Goal: Task Accomplishment & Management: Complete application form

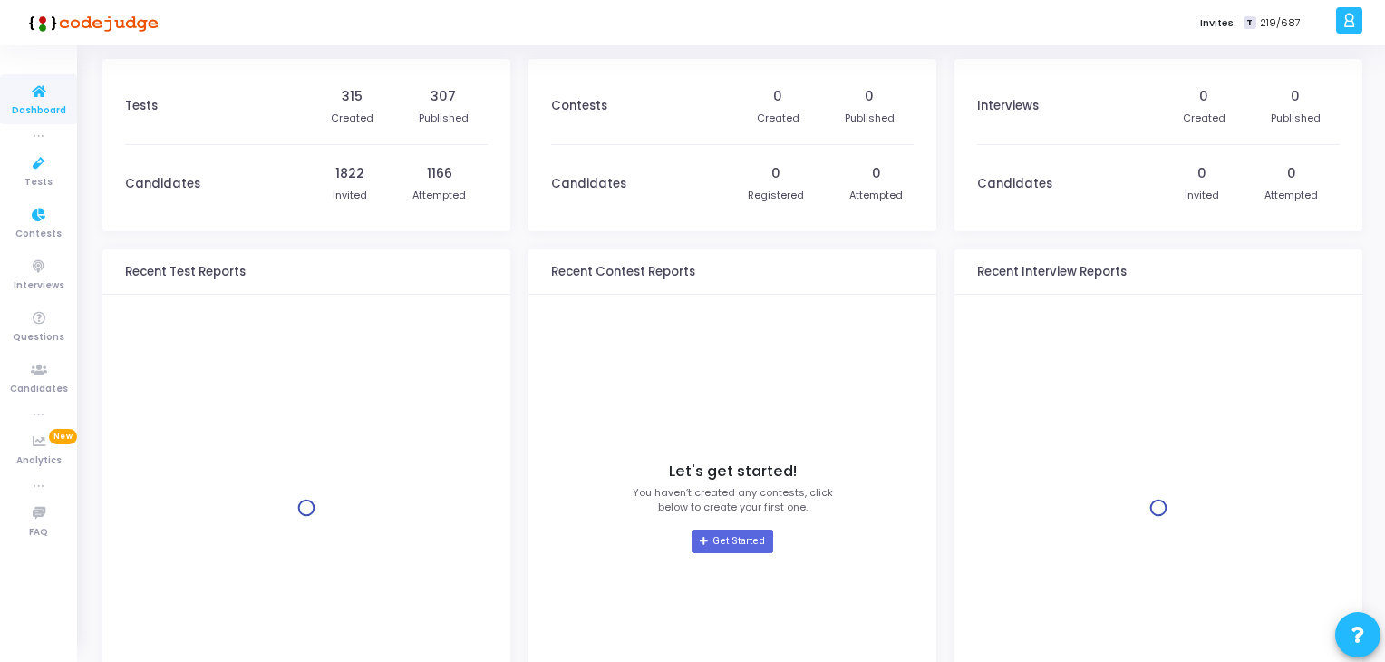
click at [26, 161] on icon at bounding box center [39, 163] width 38 height 23
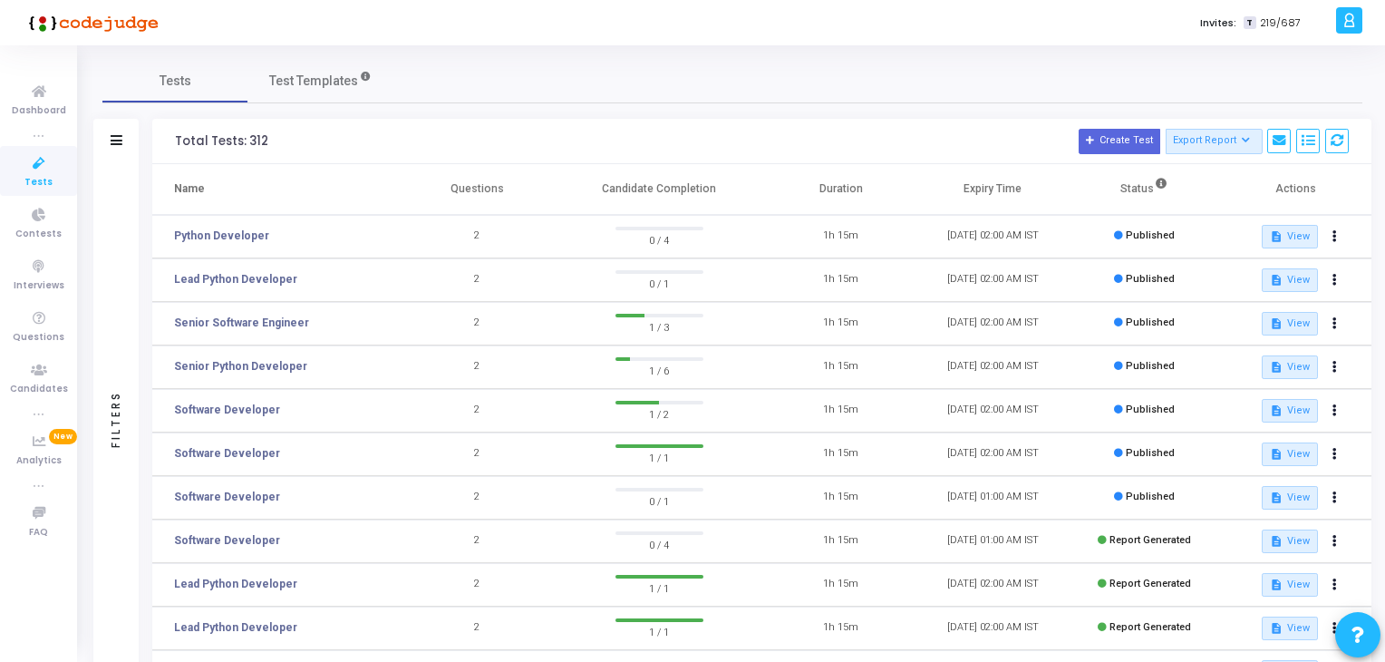
click at [240, 353] on td "Senior Python Developer" at bounding box center [276, 366] width 249 height 43
click at [250, 363] on link "Senior Python Developer" at bounding box center [240, 366] width 133 height 16
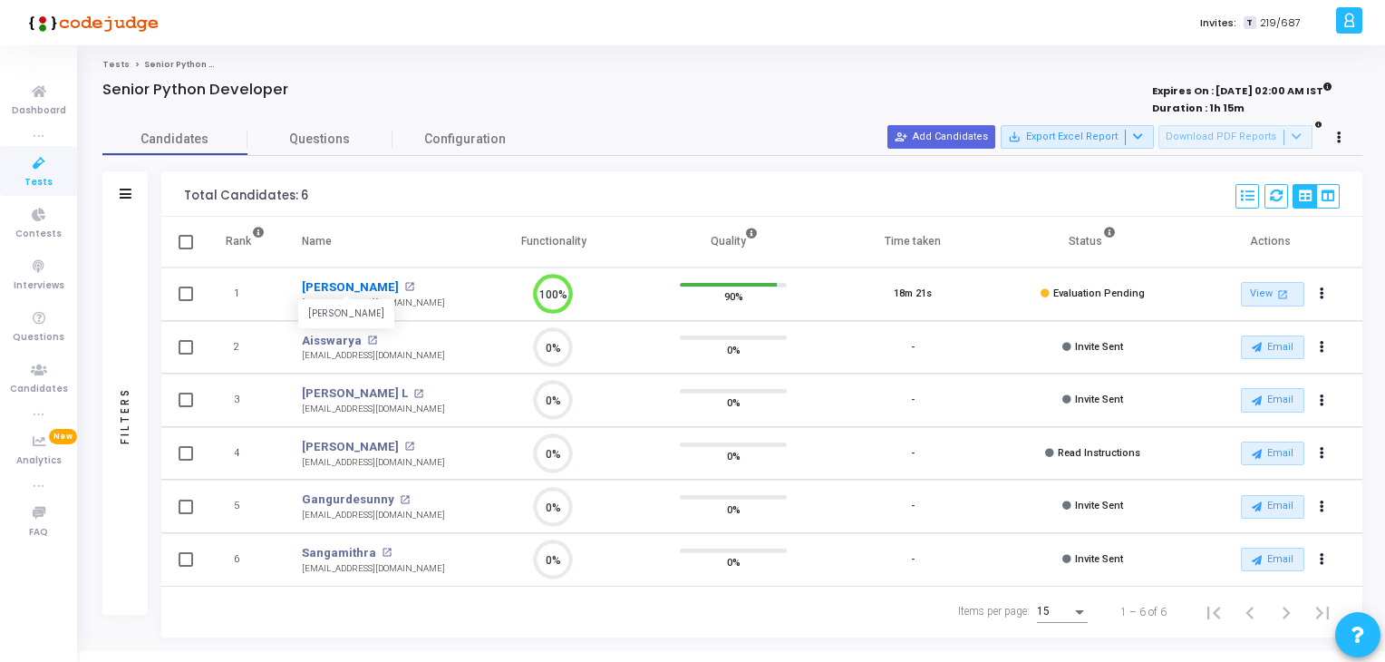
click at [347, 284] on link "[PERSON_NAME]" at bounding box center [350, 287] width 97 height 18
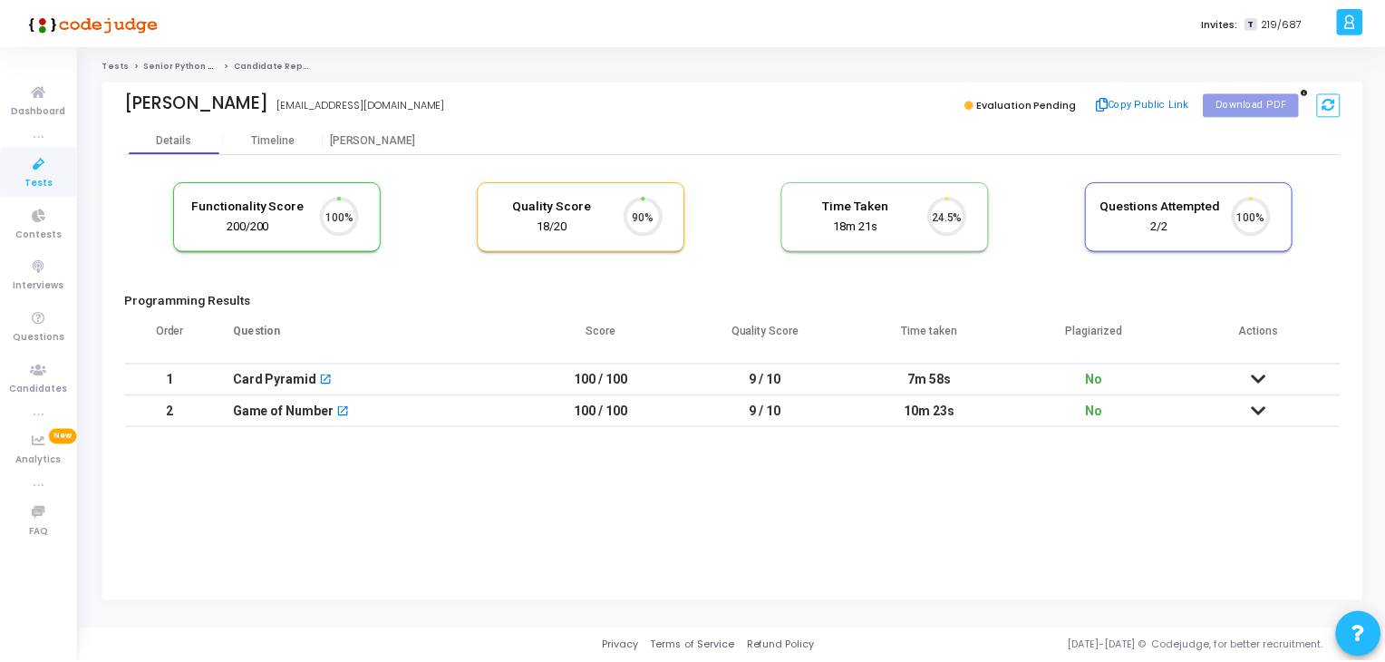
scroll to position [37, 46]
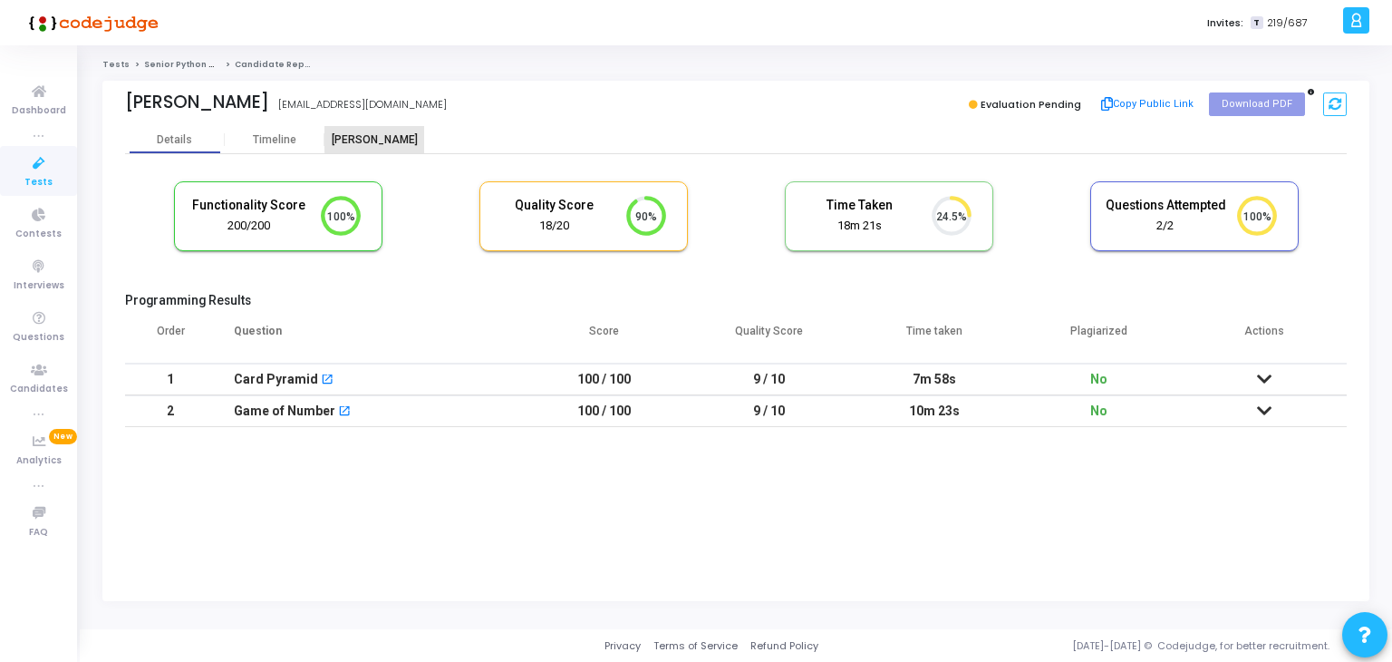
click at [397, 133] on div "[PERSON_NAME]" at bounding box center [374, 140] width 100 height 14
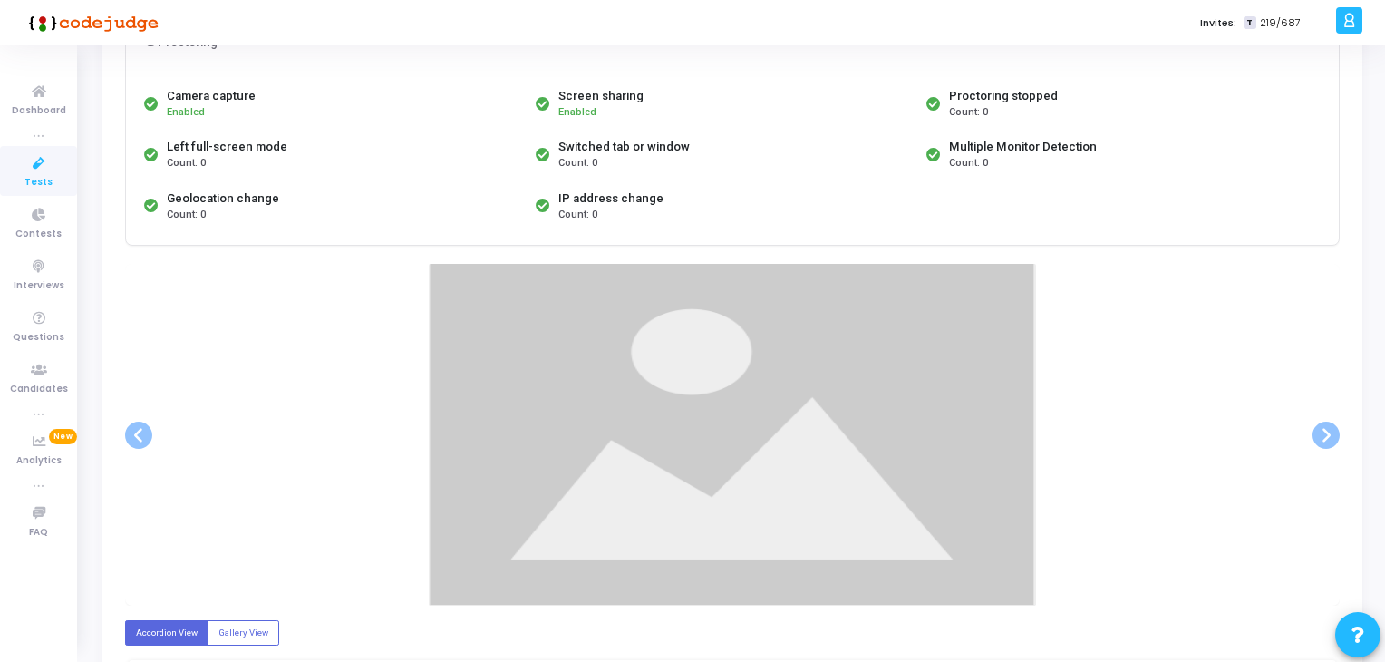
scroll to position [181, 0]
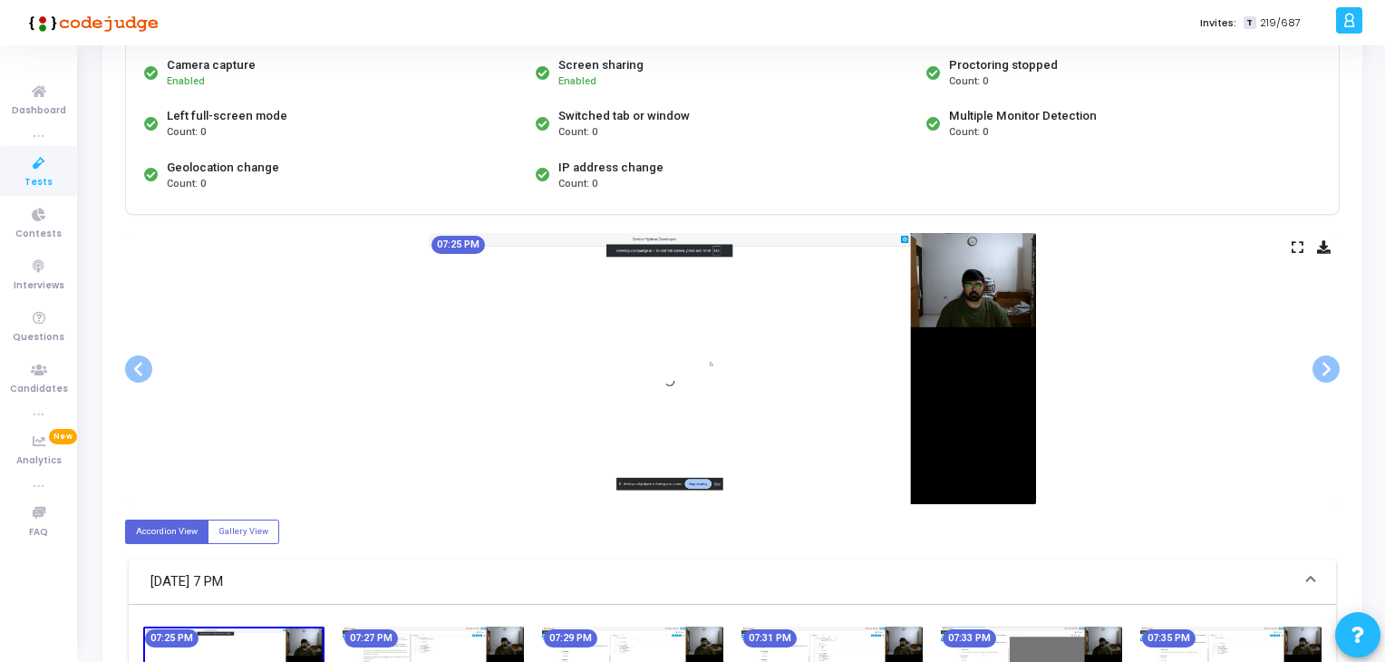
click at [1035, 629] on img at bounding box center [1031, 666] width 181 height 81
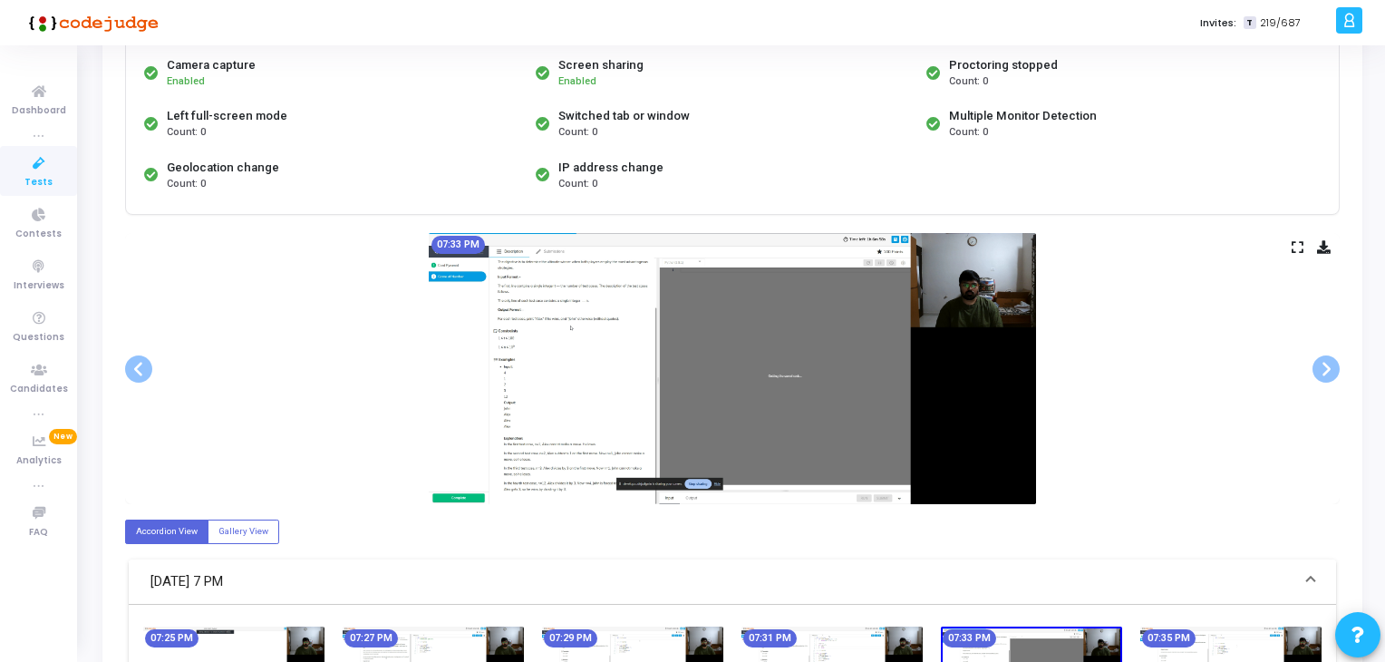
scroll to position [362, 0]
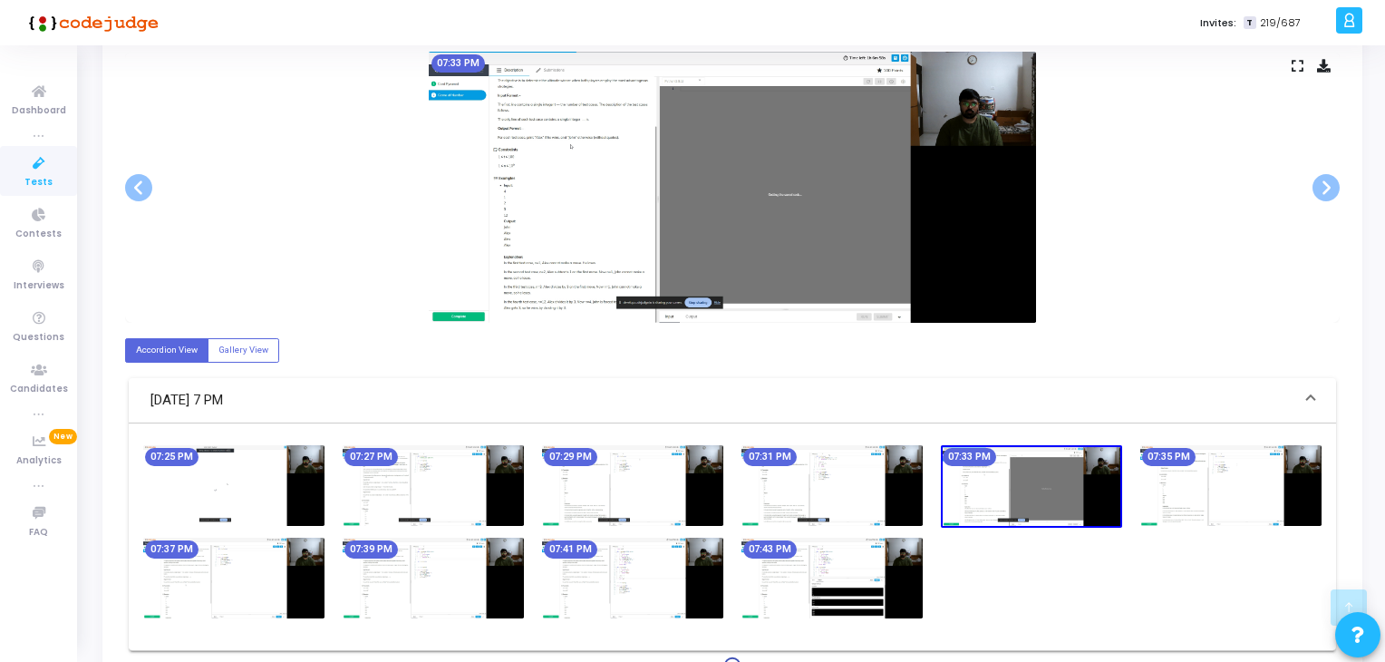
click at [1203, 502] on img at bounding box center [1230, 485] width 181 height 81
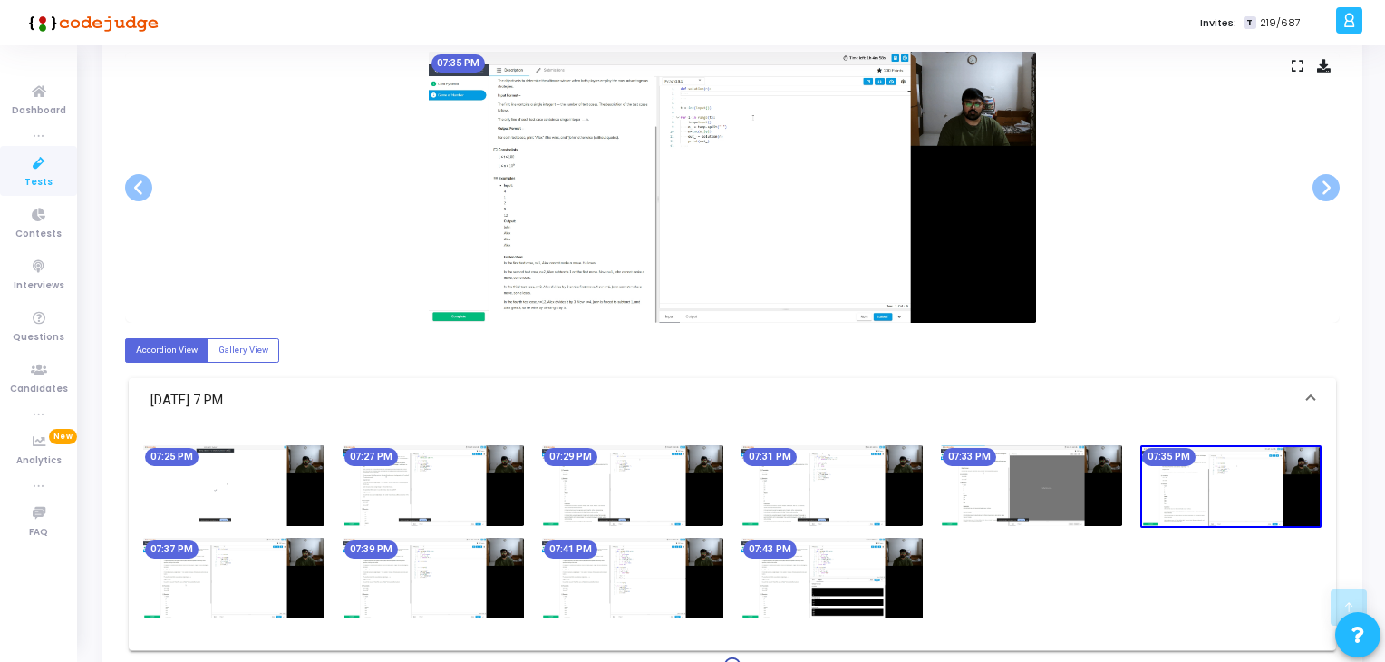
click at [874, 574] on img at bounding box center [831, 577] width 181 height 81
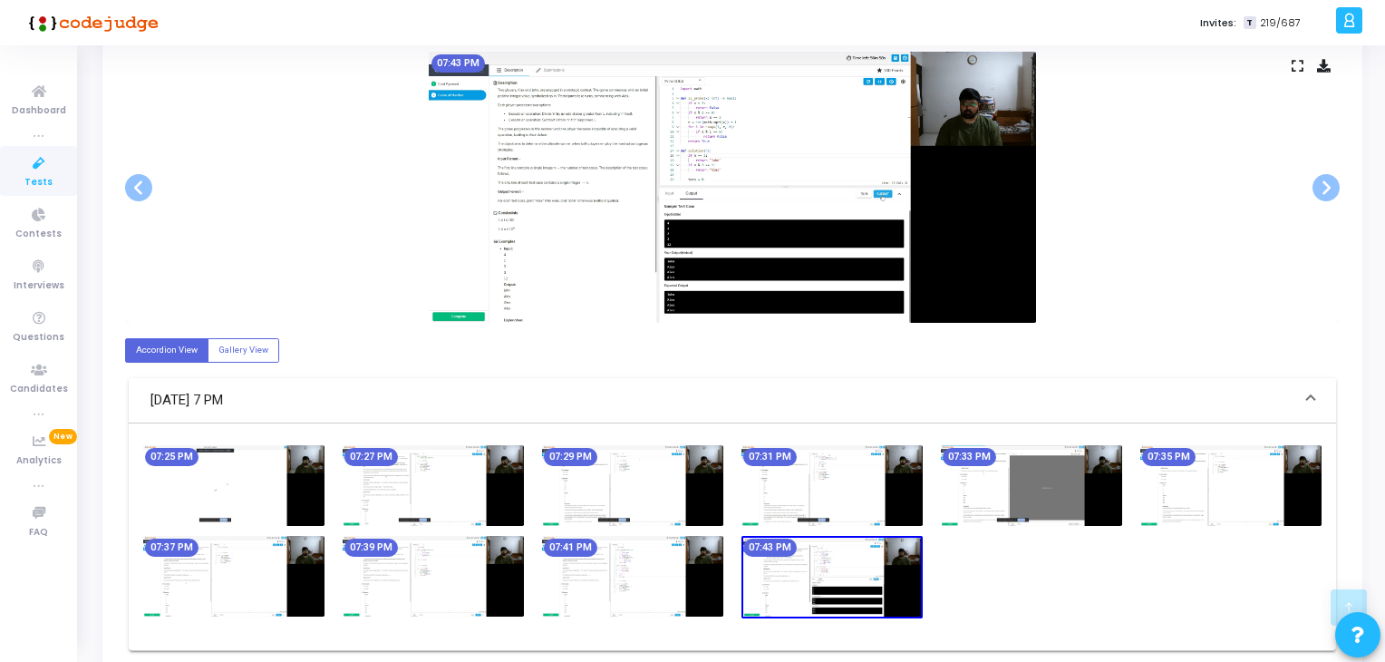
click at [696, 580] on img at bounding box center [632, 576] width 181 height 81
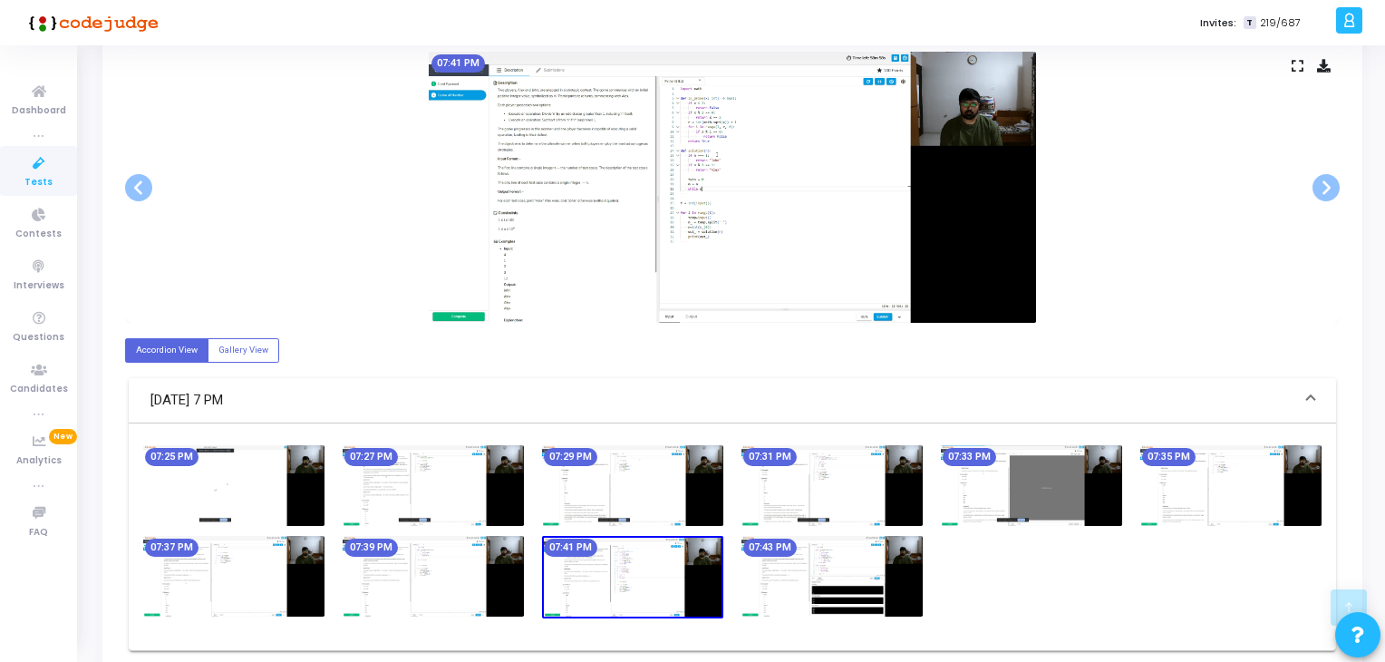
click at [414, 571] on img at bounding box center [433, 576] width 181 height 81
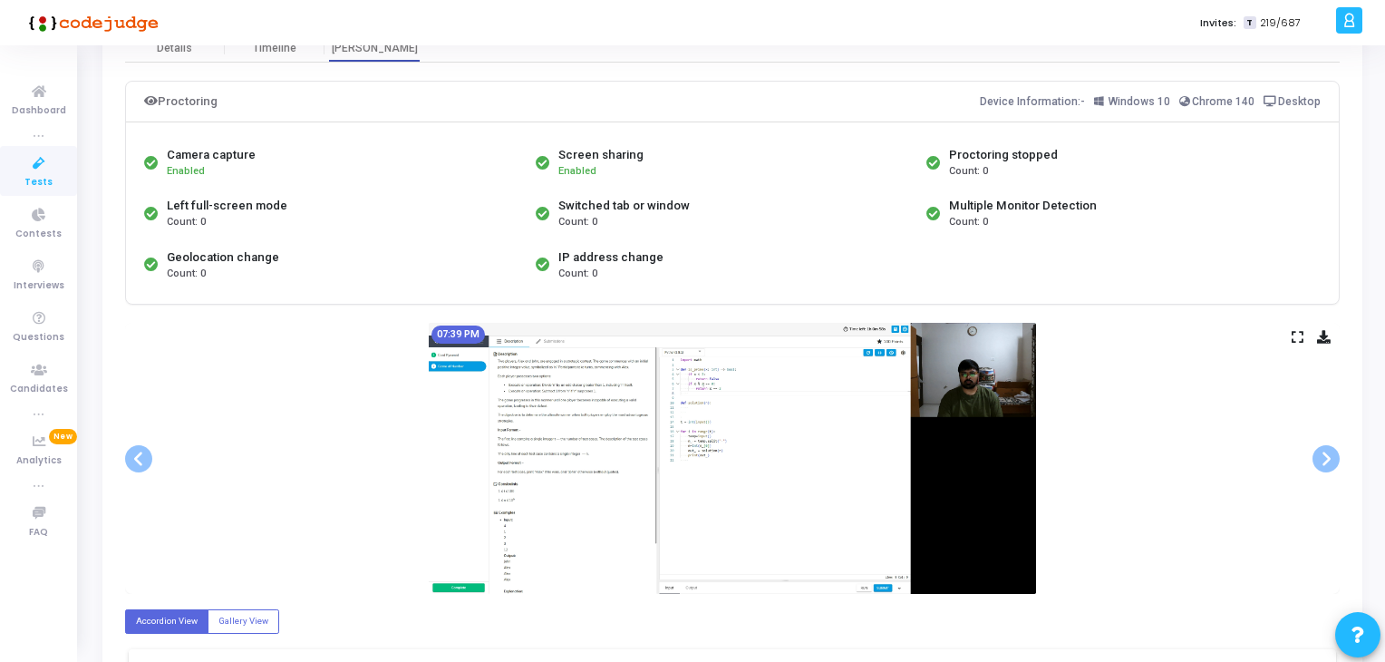
scroll to position [51, 0]
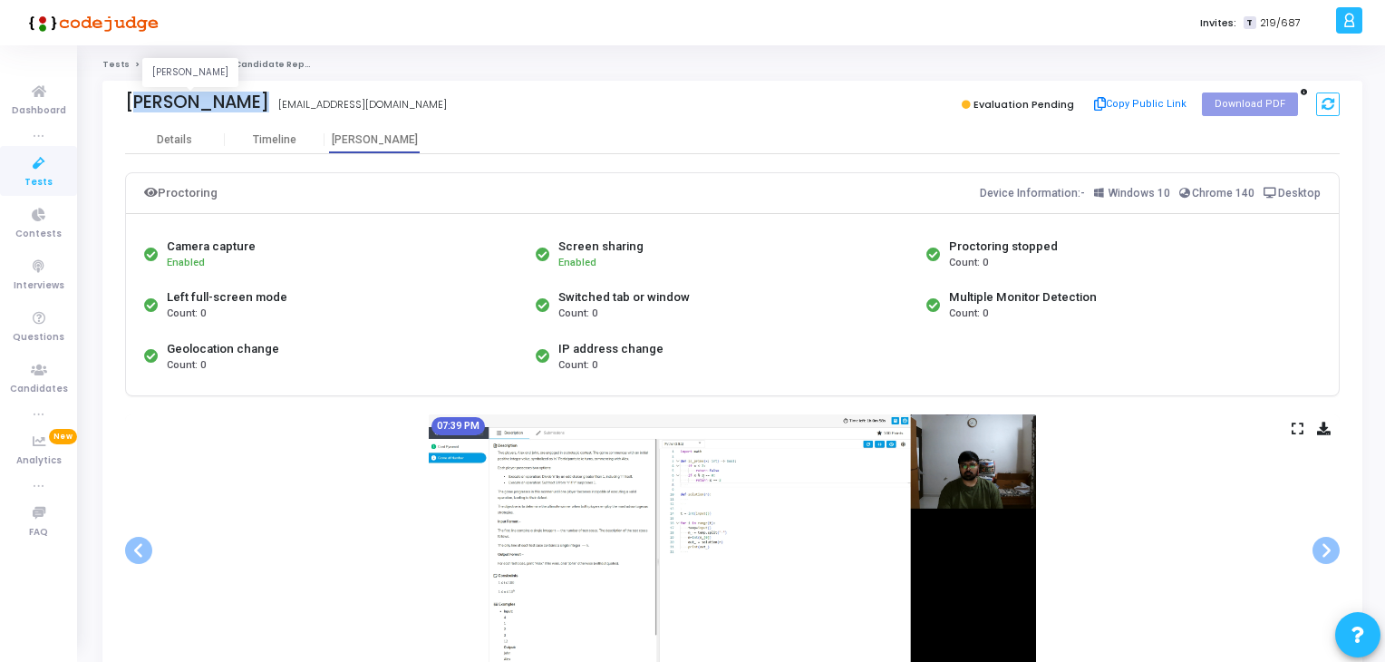
drag, startPoint x: 116, startPoint y: 113, endPoint x: 236, endPoint y: 109, distance: 119.7
click at [236, 109] on div "[PERSON_NAME] [PERSON_NAME] [EMAIL_ADDRESS][DOMAIN_NAME] Evaluation Pending Cop…" at bounding box center [732, 103] width 1260 height 45
copy div "[PERSON_NAME]"
click at [4, 175] on link "Tests" at bounding box center [38, 171] width 77 height 50
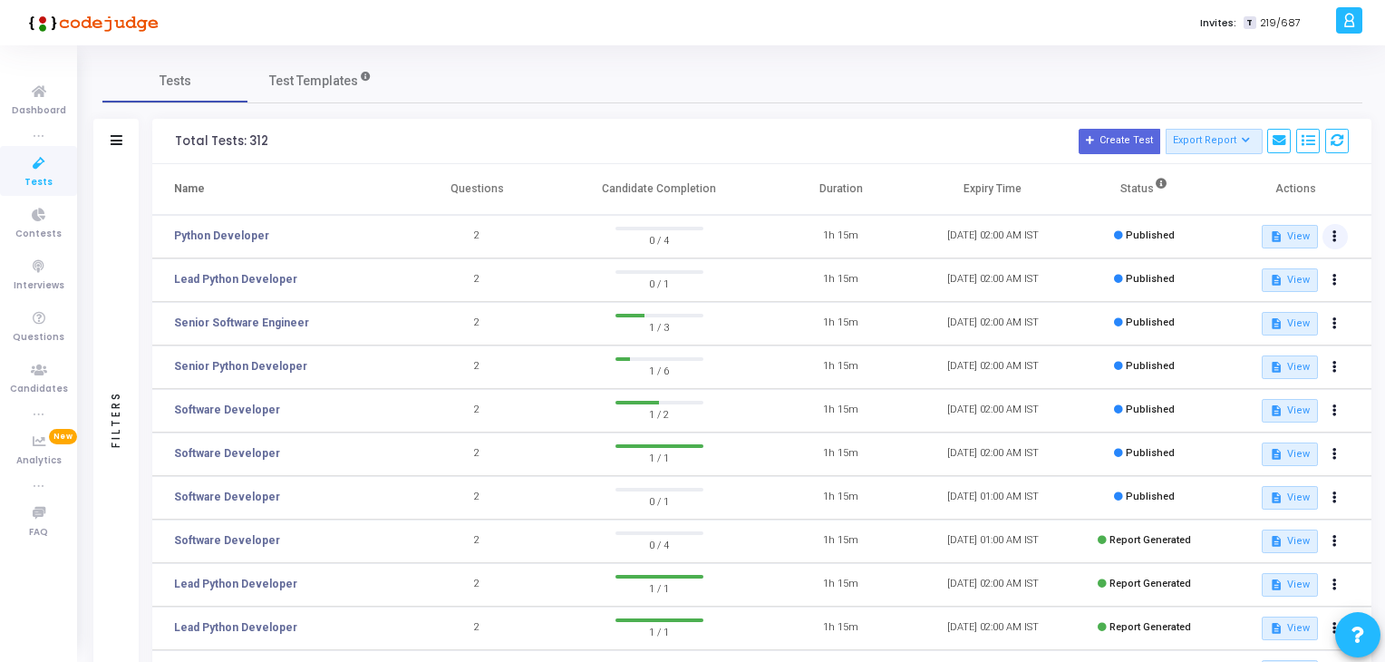
click at [1339, 233] on button at bounding box center [1334, 236] width 25 height 25
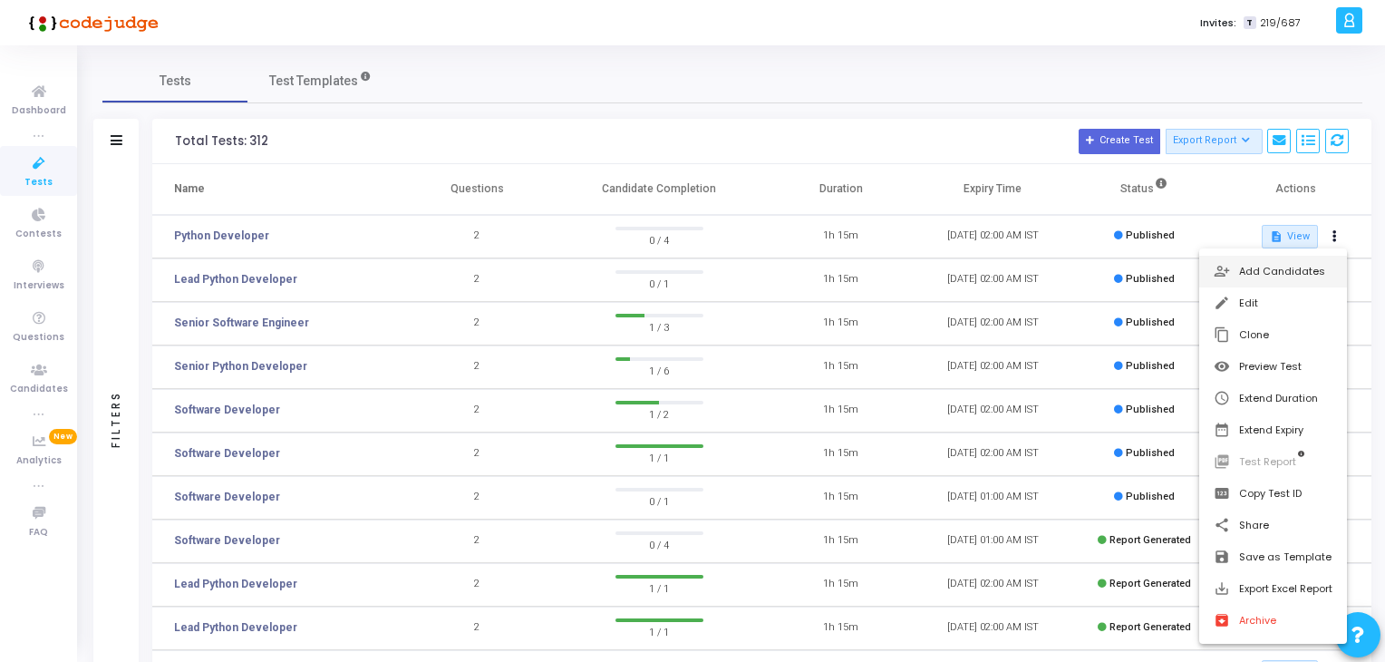
click at [1256, 284] on button "person_add_alt Add Candidates" at bounding box center [1273, 272] width 148 height 32
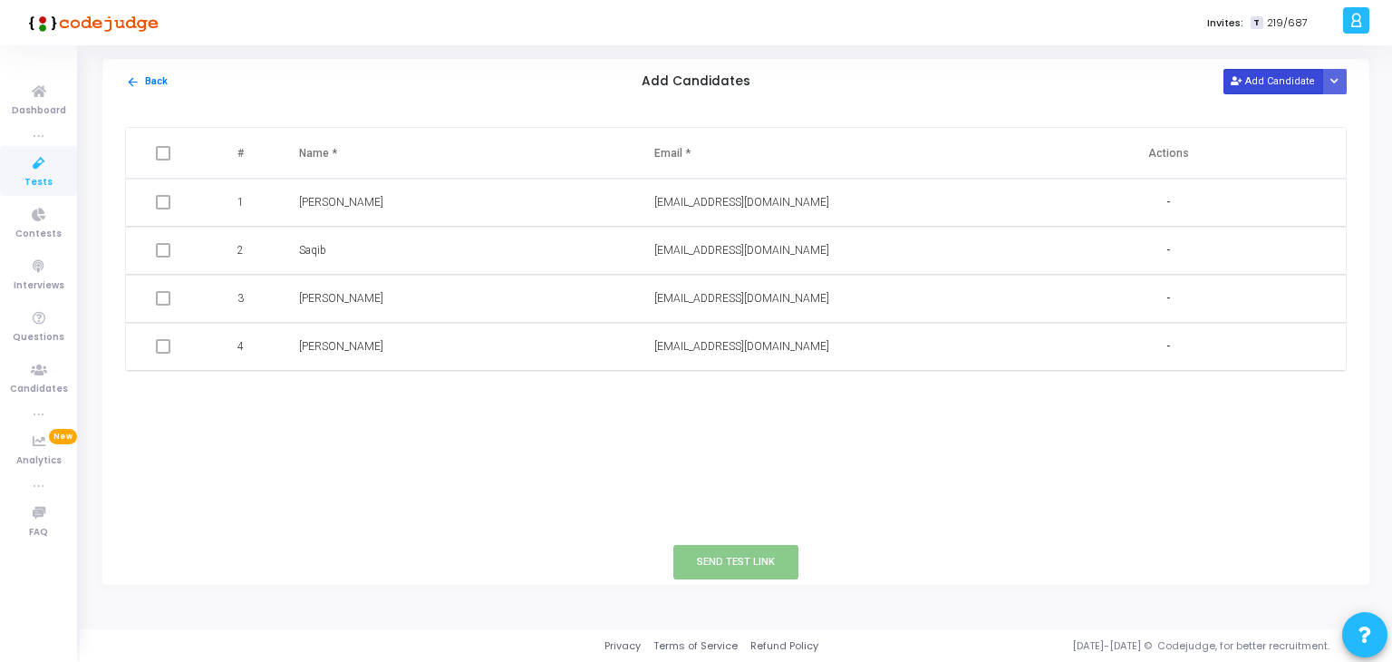
click at [1276, 82] on button "Add Candidate" at bounding box center [1273, 81] width 100 height 24
click at [417, 397] on input "text" at bounding box center [409, 395] width 220 height 30
paste input "HEPHZIBAH E"
type input "HEPHZIBAH E"
click at [684, 415] on td at bounding box center [813, 395] width 355 height 48
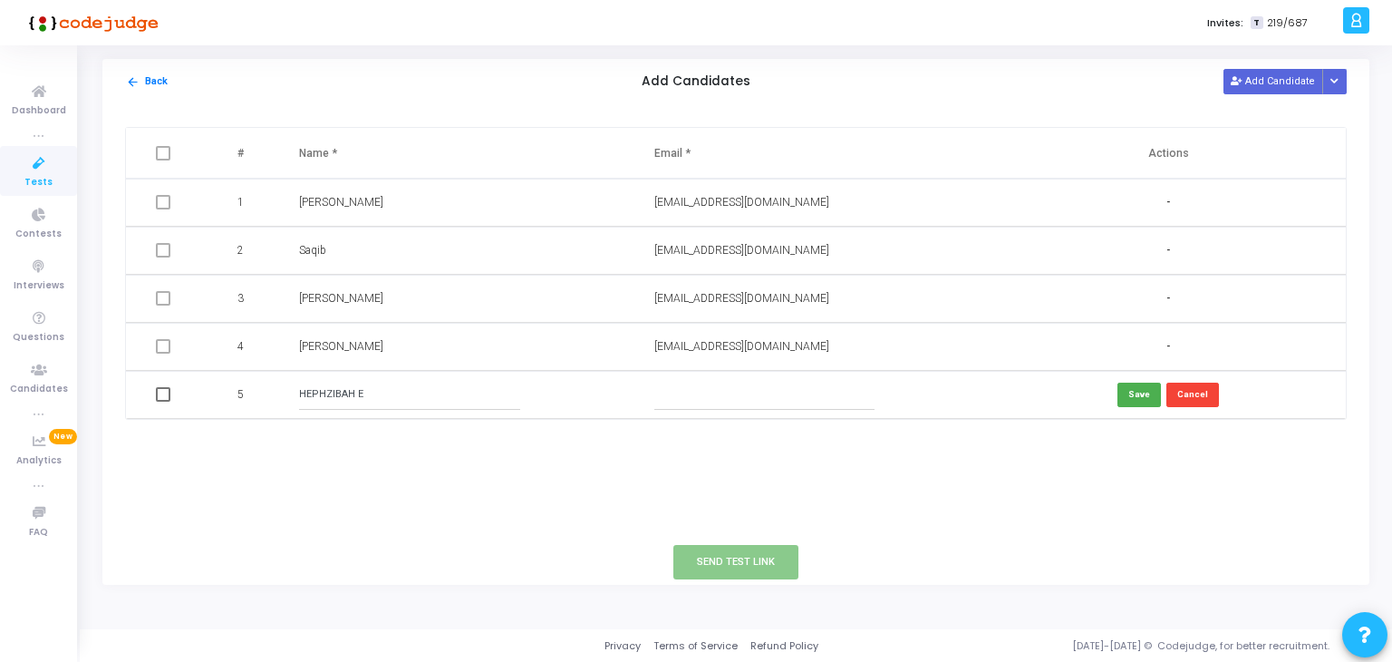
click at [705, 396] on input "text" at bounding box center [764, 395] width 220 height 30
paste input "[EMAIL_ADDRESS][DOMAIN_NAME]"
type input "[EMAIL_ADDRESS][DOMAIN_NAME]"
click at [1135, 393] on button "Save" at bounding box center [1138, 394] width 43 height 24
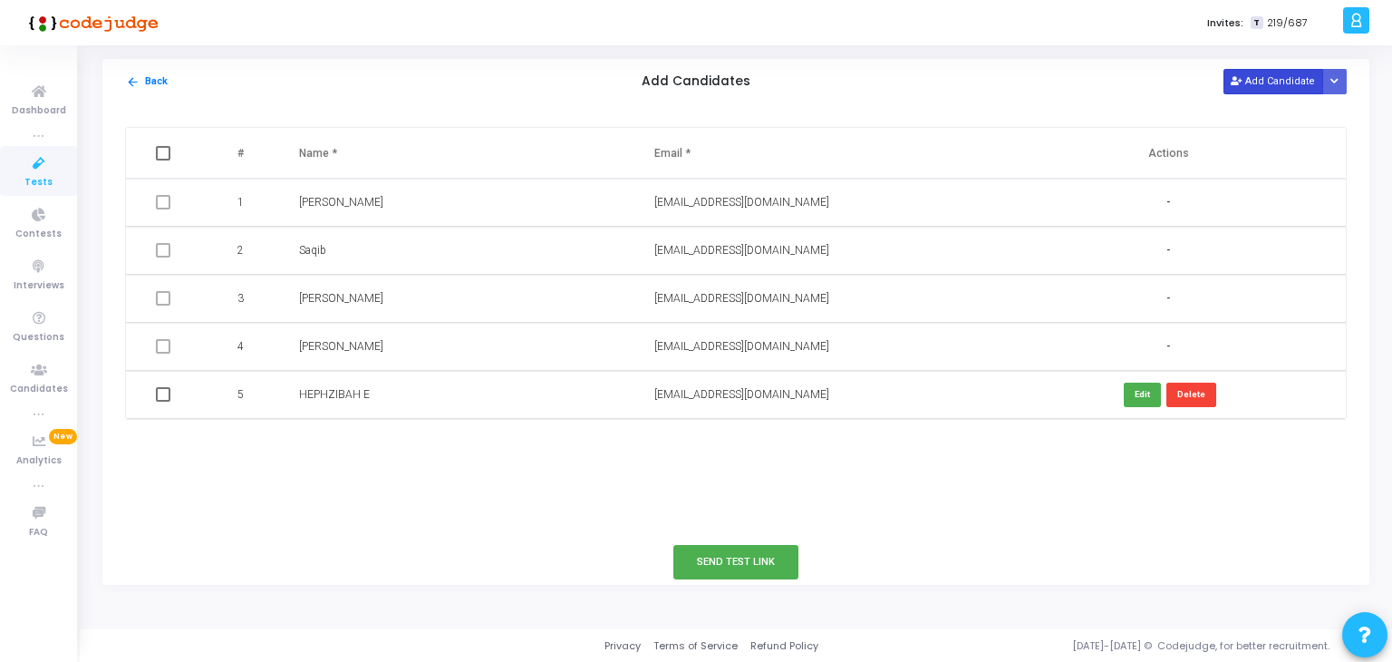
click at [1251, 86] on button "Add Candidate" at bounding box center [1273, 81] width 100 height 24
click at [377, 444] on input "text" at bounding box center [409, 443] width 220 height 30
paste input "[PERSON_NAME]"
type input "[PERSON_NAME]"
drag, startPoint x: 765, startPoint y: 452, endPoint x: 410, endPoint y: 18, distance: 560.9
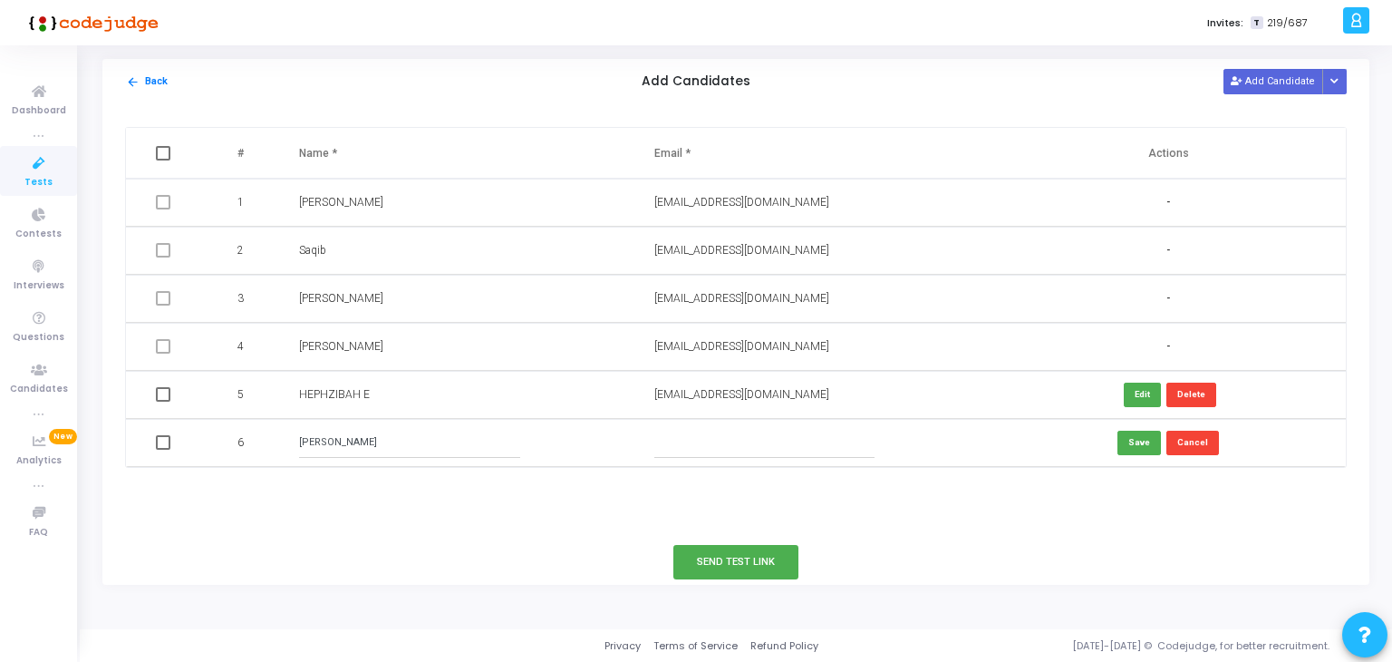
click at [762, 454] on input "text" at bounding box center [764, 443] width 220 height 30
paste input "[EMAIL_ADDRESS][DOMAIN_NAME]"
type input "[EMAIL_ADDRESS][DOMAIN_NAME]"
click at [1131, 447] on button "Save" at bounding box center [1138, 442] width 43 height 24
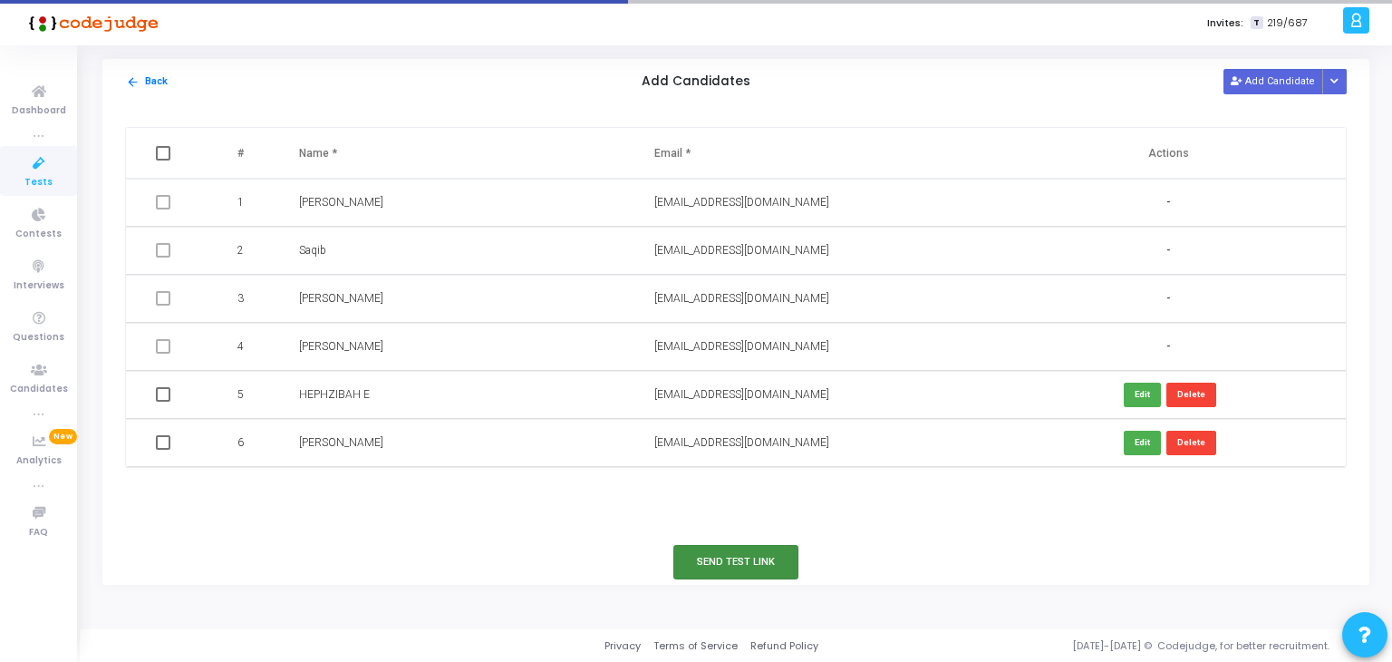
click at [735, 565] on button "Send Test Link" at bounding box center [735, 562] width 125 height 34
